Goal: Check status: Check status

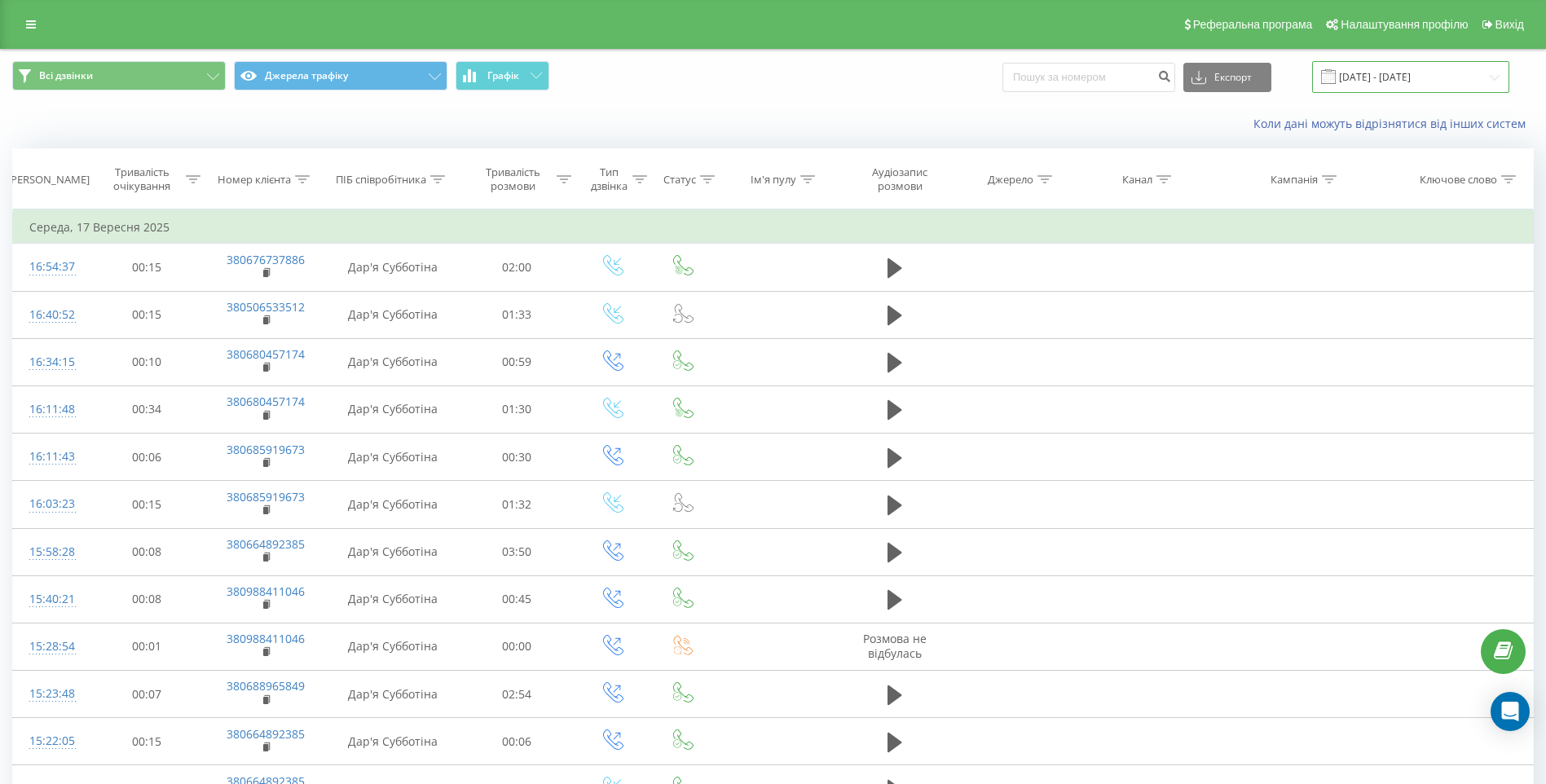
click at [1431, 77] on input "[DATE] - [DATE]" at bounding box center [1410, 76] width 198 height 32
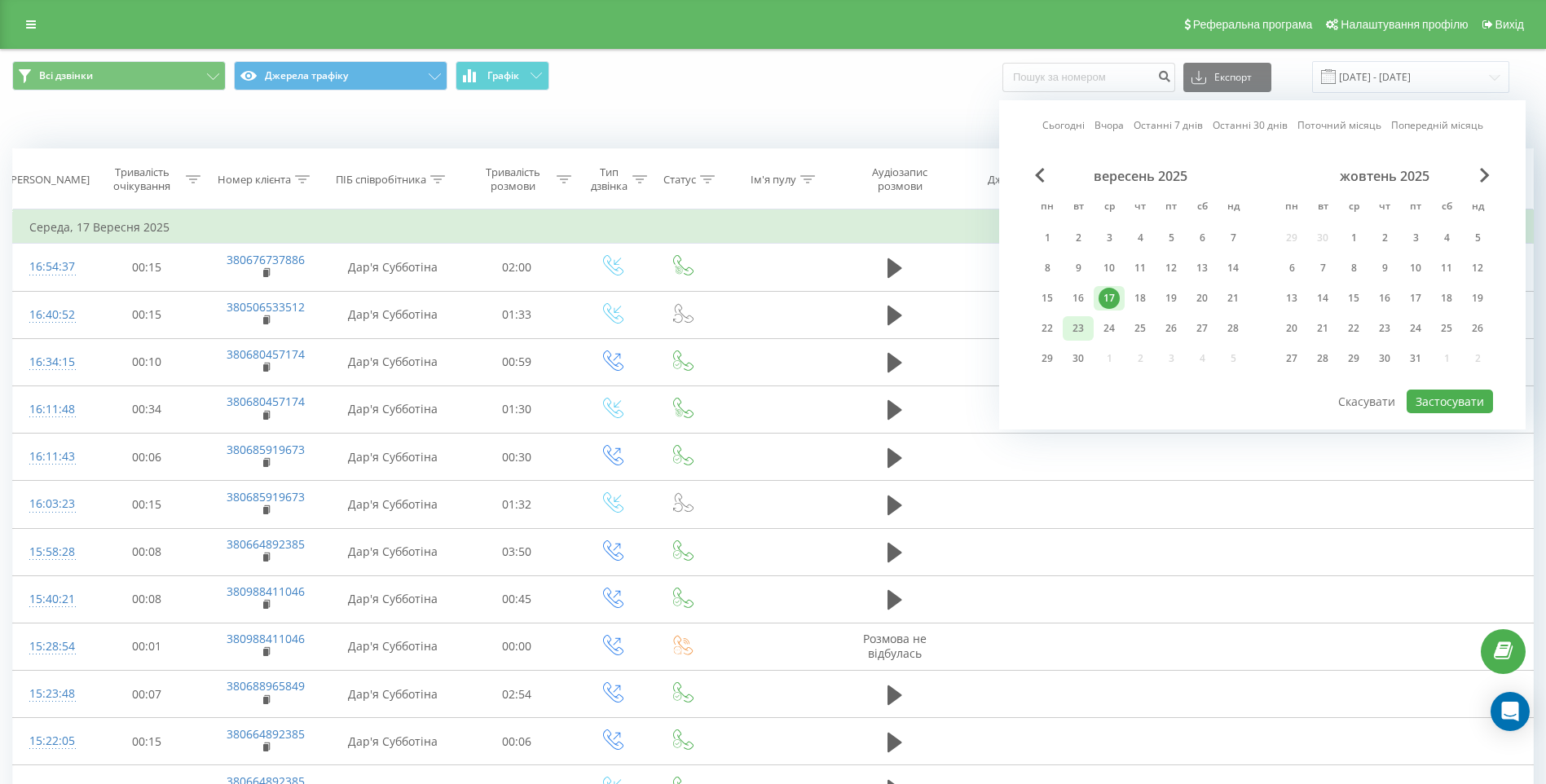
click at [1077, 329] on div "23" at bounding box center [1077, 328] width 21 height 21
click at [1444, 404] on button "Застосувати" at bounding box center [1449, 402] width 86 height 24
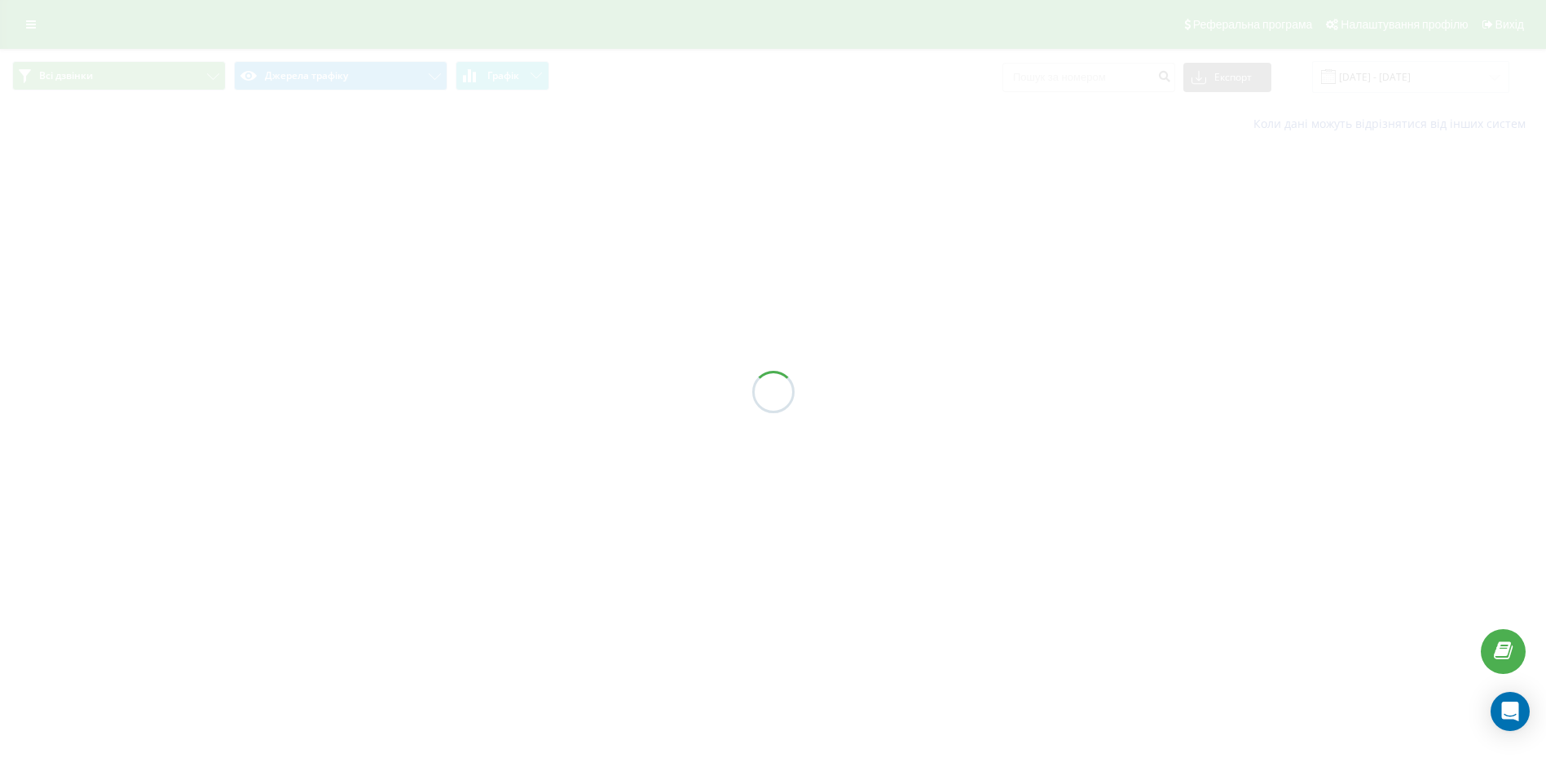
type input "[DATE] - [DATE]"
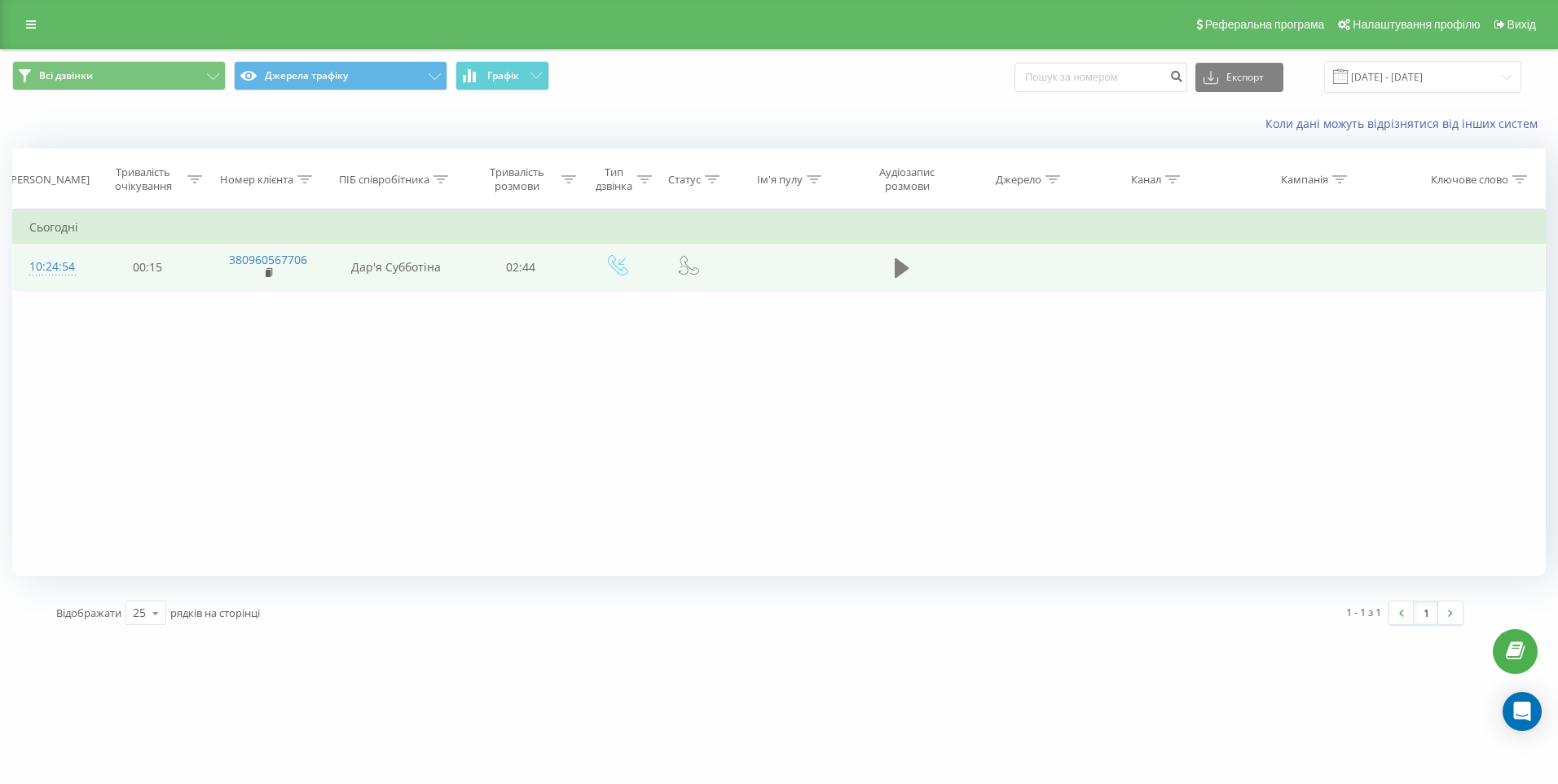
click at [902, 270] on icon at bounding box center [901, 268] width 15 height 20
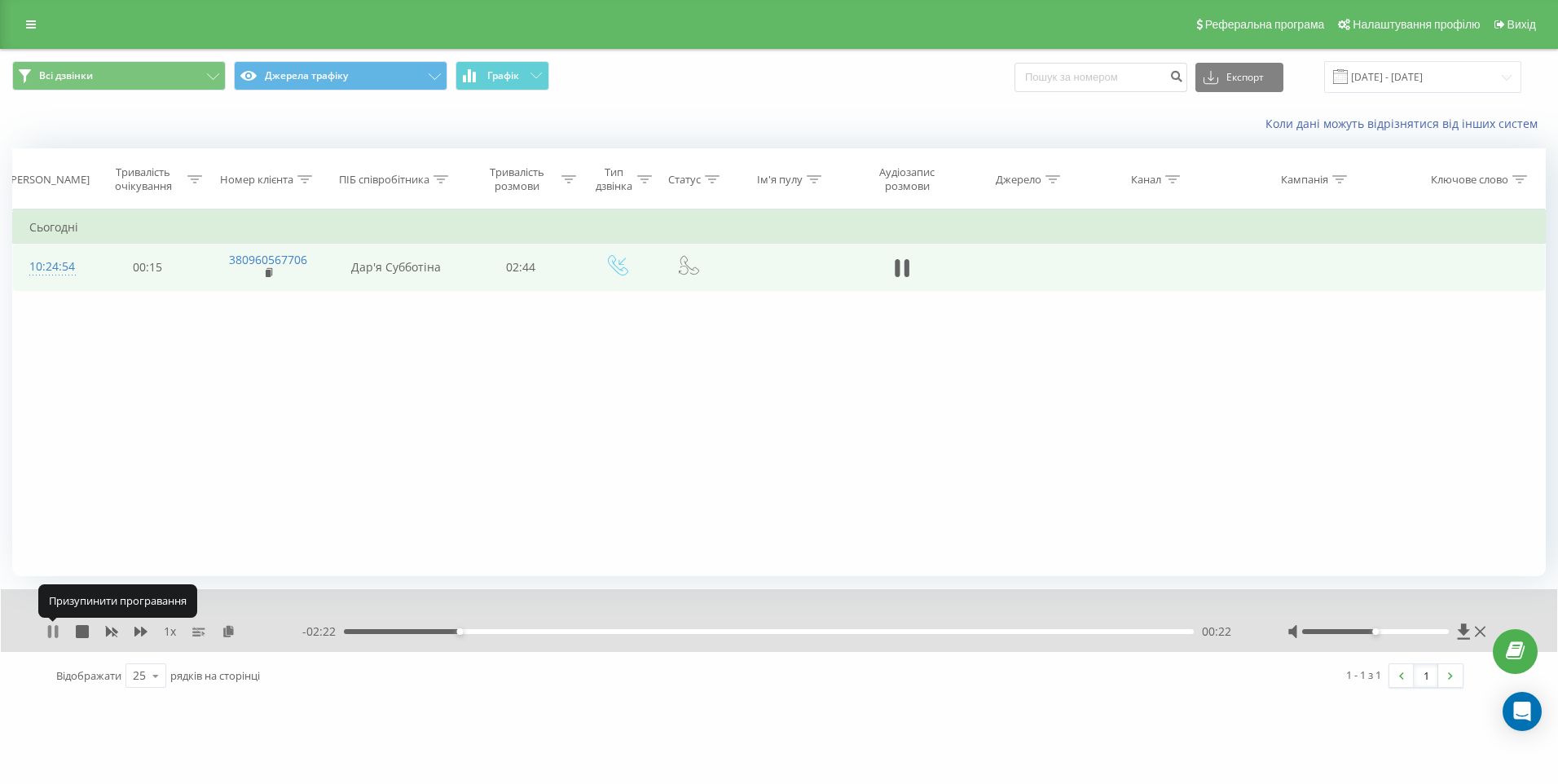
click at [56, 632] on icon at bounding box center [56, 631] width 3 height 13
click at [451, 631] on div "00:20" at bounding box center [452, 632] width 7 height 7
click at [41, 628] on div "1 x - 02:23 00:20 00:20" at bounding box center [779, 620] width 1556 height 62
click at [48, 633] on icon at bounding box center [52, 631] width 13 height 13
click at [450, 632] on div "00:25" at bounding box center [769, 632] width 850 height 5
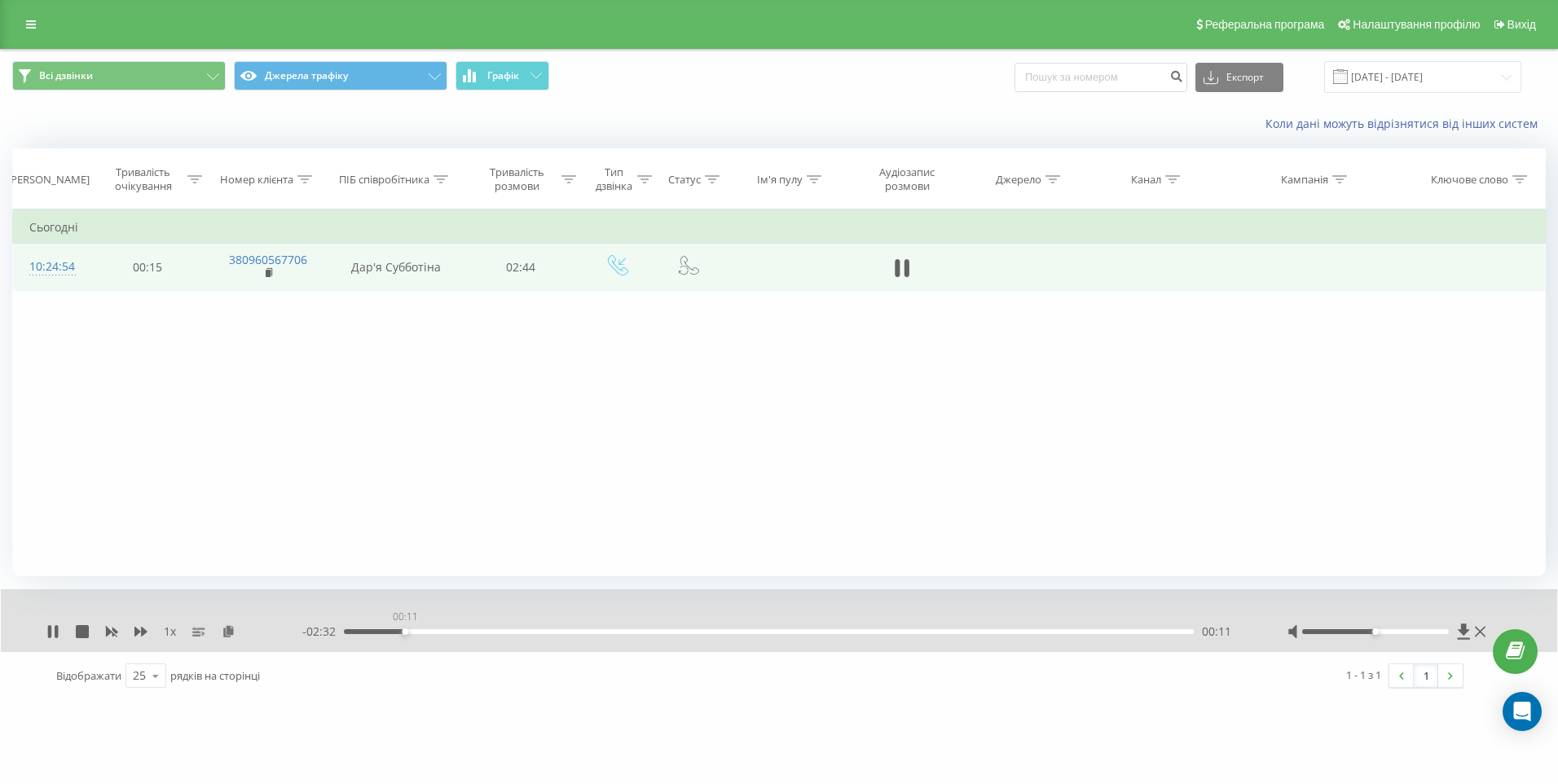
click at [405, 632] on div "00:11" at bounding box center [769, 632] width 850 height 5
click at [52, 633] on icon at bounding box center [52, 631] width 13 height 13
click at [437, 633] on div "00:23" at bounding box center [769, 632] width 850 height 5
click at [49, 633] on icon at bounding box center [52, 631] width 9 height 13
click at [142, 729] on div "[DOMAIN_NAME] Проекти [DOMAIN_NAME] Центр звернень Журнал дзвінків Журнал повід…" at bounding box center [779, 392] width 1558 height 784
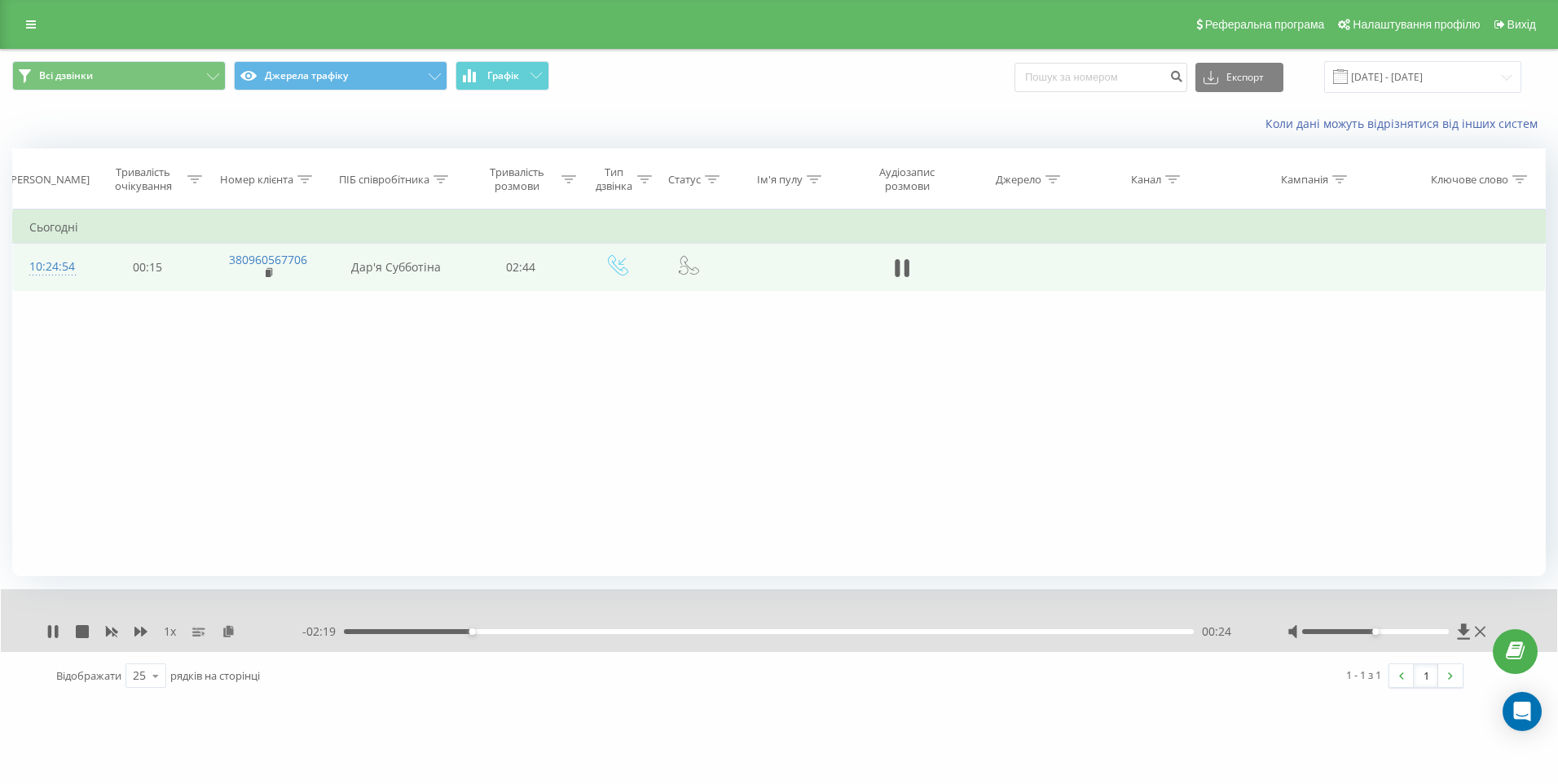
click at [416, 634] on div "- 02:19 00:24 00:24" at bounding box center [775, 631] width 944 height 16
click at [408, 631] on div "00:25" at bounding box center [769, 632] width 850 height 5
click at [52, 634] on icon at bounding box center [52, 631] width 13 height 13
click at [601, 767] on div "[DOMAIN_NAME] Проекти [DOMAIN_NAME] Центр звернень Журнал дзвінків Журнал повід…" at bounding box center [779, 392] width 1558 height 784
click at [51, 628] on icon at bounding box center [52, 631] width 9 height 13
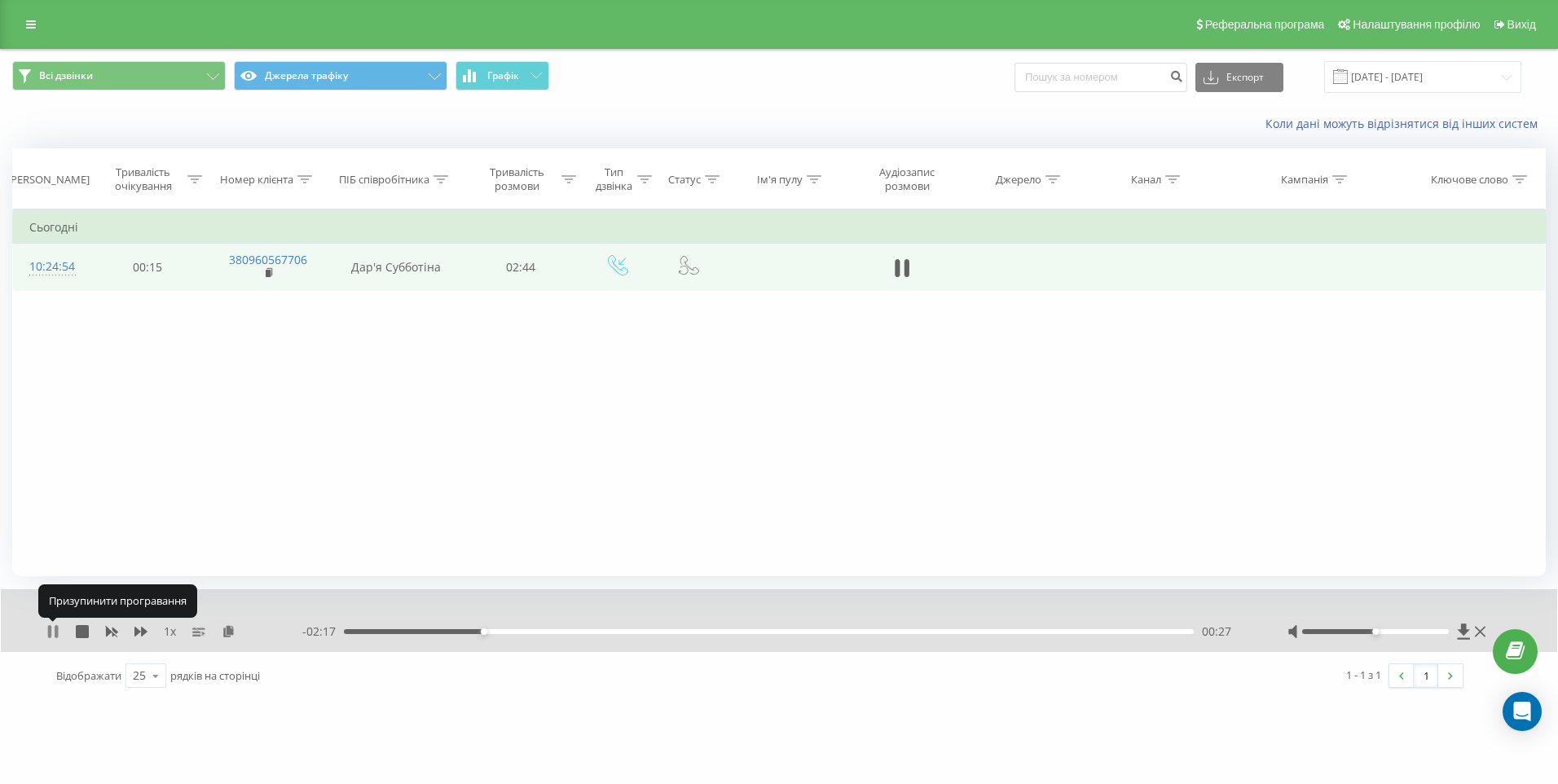
click at [57, 631] on icon at bounding box center [56, 631] width 3 height 13
click at [944, 747] on div "[DOMAIN_NAME] Проекти [DOMAIN_NAME] Центр звернень Журнал дзвінків Журнал повід…" at bounding box center [779, 392] width 1558 height 784
click at [46, 634] on icon at bounding box center [52, 631] width 13 height 13
click at [46, 630] on icon at bounding box center [52, 631] width 13 height 13
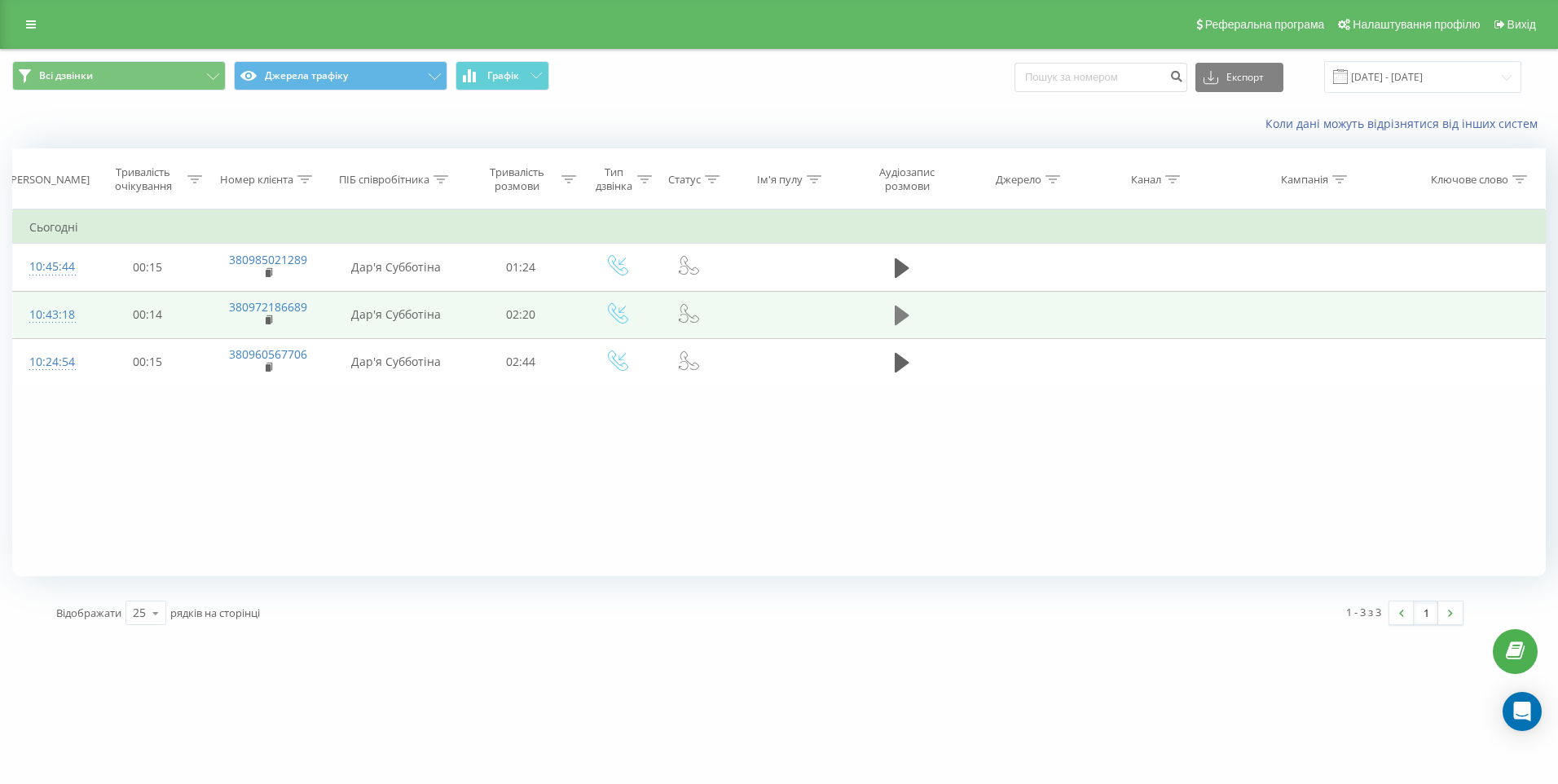
click at [904, 317] on icon at bounding box center [901, 315] width 15 height 20
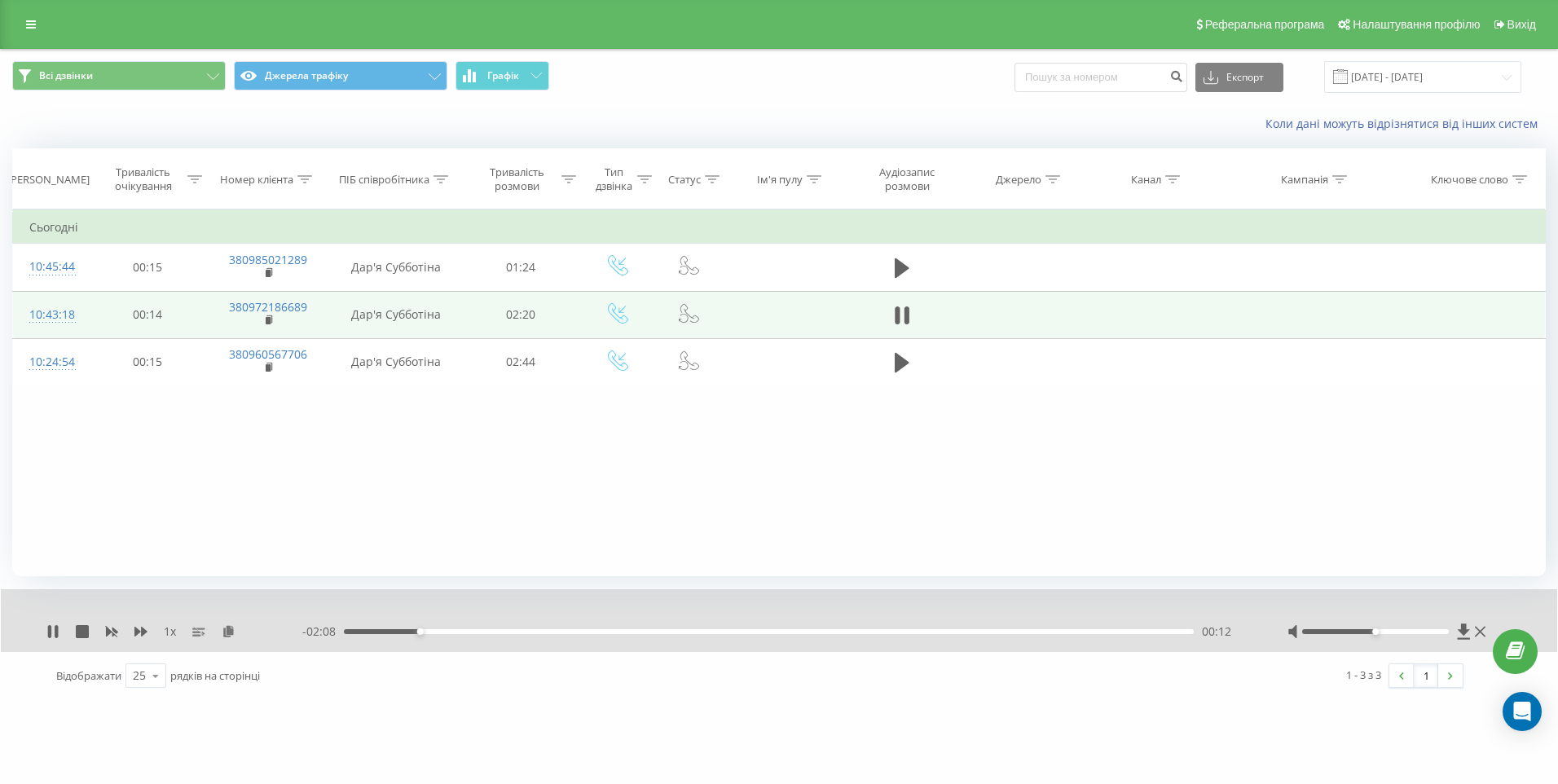
click at [1395, 633] on div at bounding box center [1376, 632] width 147 height 5
click at [487, 633] on div "00:23" at bounding box center [769, 632] width 850 height 5
click at [515, 633] on div "00:28" at bounding box center [769, 632] width 850 height 5
click at [538, 629] on div "00:32" at bounding box center [769, 632] width 850 height 5
click at [55, 629] on icon at bounding box center [52, 631] width 13 height 13
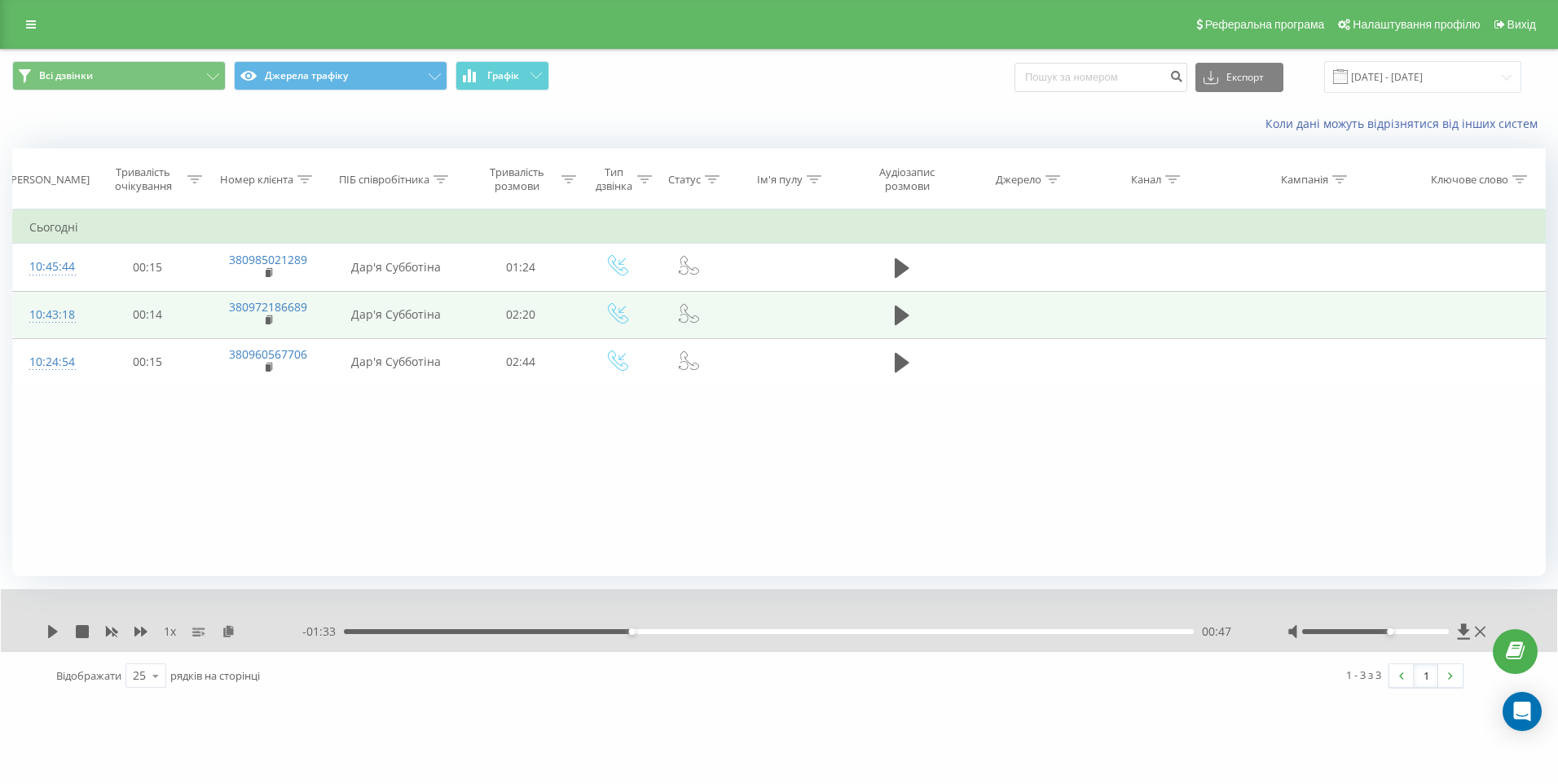
click at [130, 726] on div "[DOMAIN_NAME] Проекти [DOMAIN_NAME] Центр звернень Журнал дзвінків Журнал повід…" at bounding box center [779, 392] width 1558 height 784
click at [56, 626] on icon at bounding box center [52, 631] width 13 height 13
click at [56, 628] on icon at bounding box center [56, 631] width 3 height 13
click at [164, 738] on div "[DOMAIN_NAME] Проекти [DOMAIN_NAME] Центр звернень Журнал дзвінків Журнал повід…" at bounding box center [779, 392] width 1558 height 784
click at [52, 625] on icon at bounding box center [52, 631] width 13 height 13
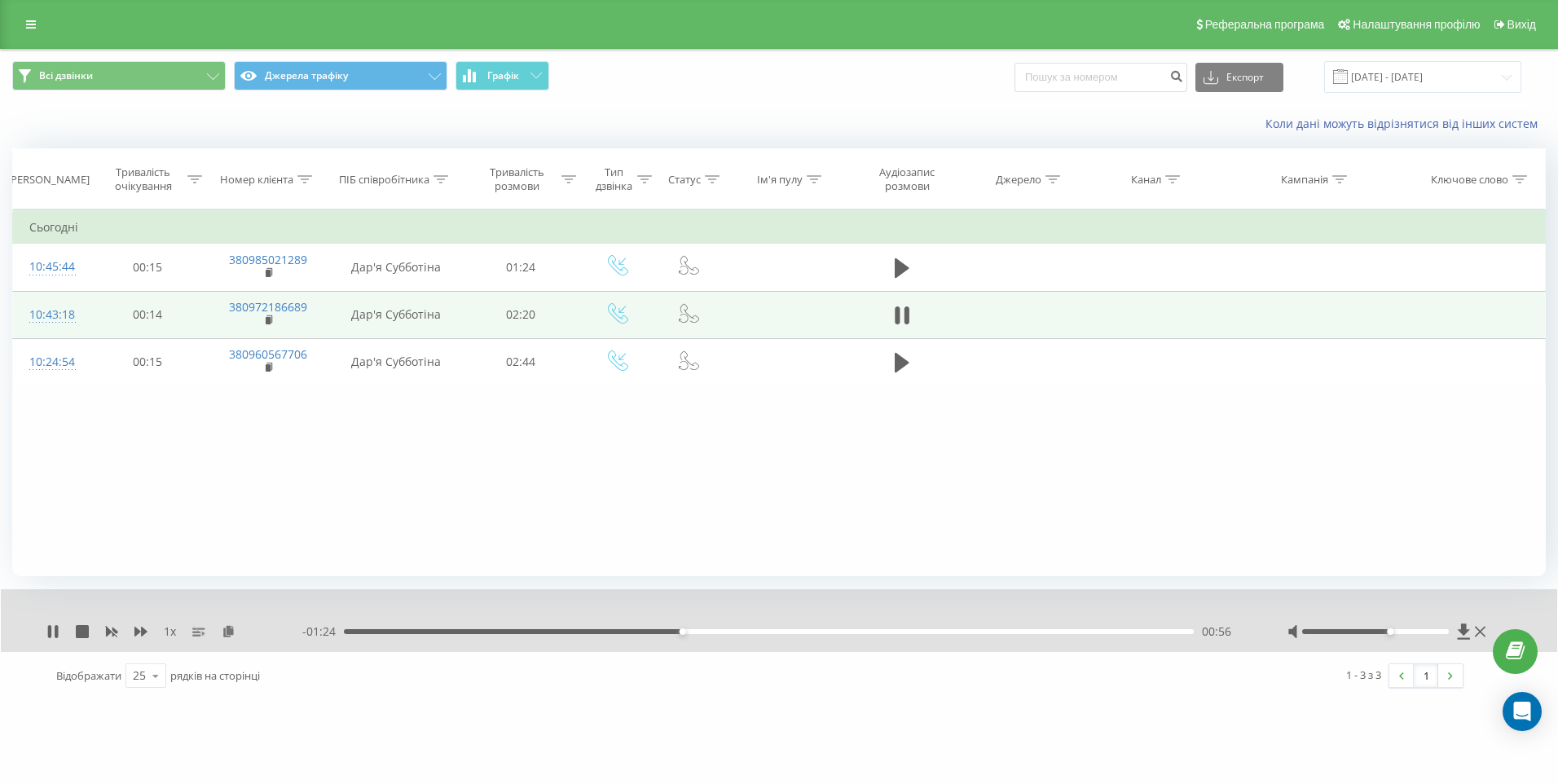
click at [654, 633] on div "00:56" at bounding box center [769, 632] width 850 height 5
click at [56, 633] on icon at bounding box center [56, 631] width 3 height 13
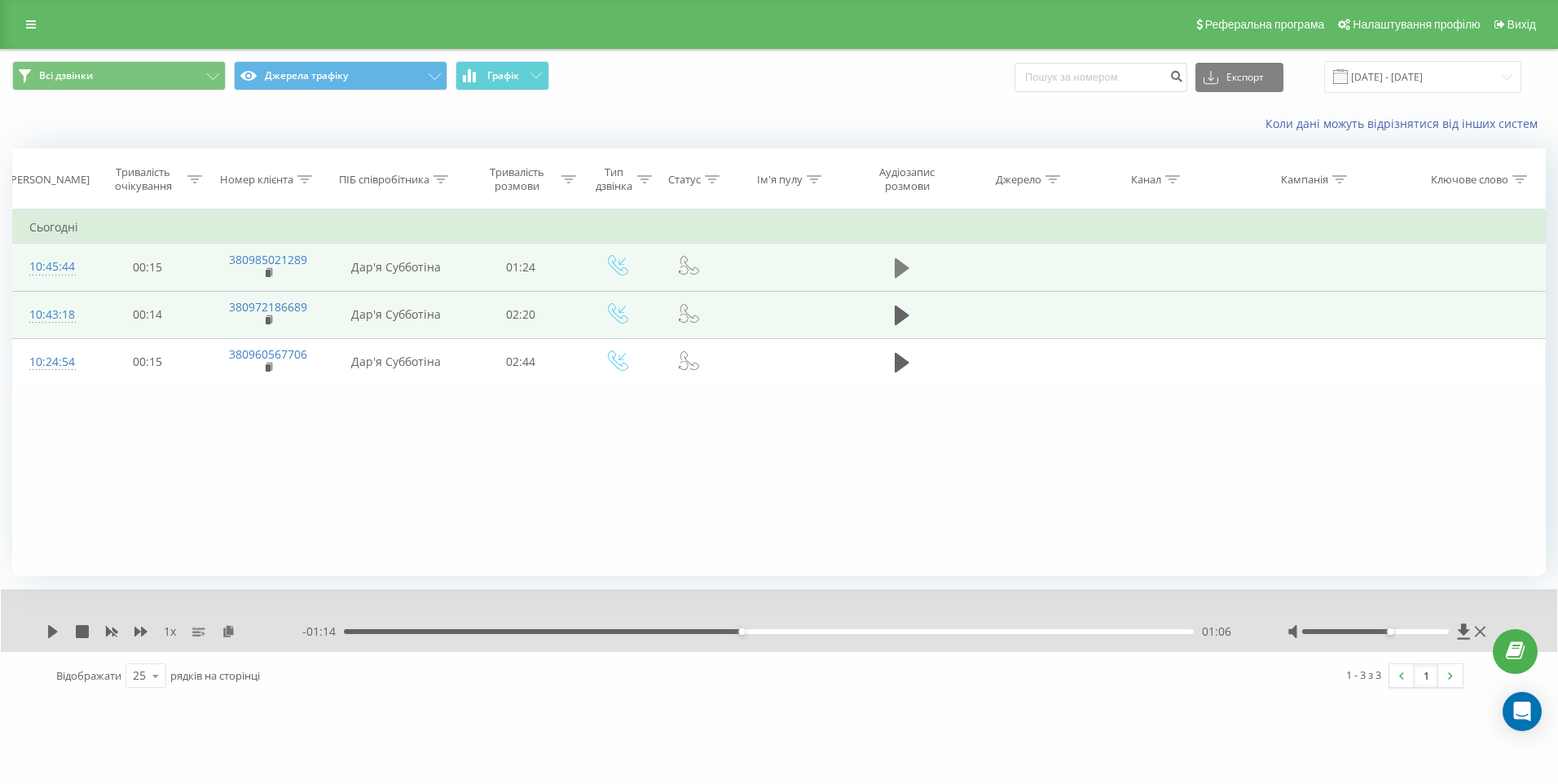
click at [899, 268] on icon at bounding box center [901, 268] width 15 height 20
click at [49, 631] on icon at bounding box center [50, 631] width 3 height 13
click at [519, 630] on div "00:17" at bounding box center [769, 632] width 850 height 5
click at [50, 633] on icon at bounding box center [52, 631] width 9 height 13
click at [55, 634] on icon at bounding box center [52, 631] width 13 height 13
